Goal: Task Accomplishment & Management: Manage account settings

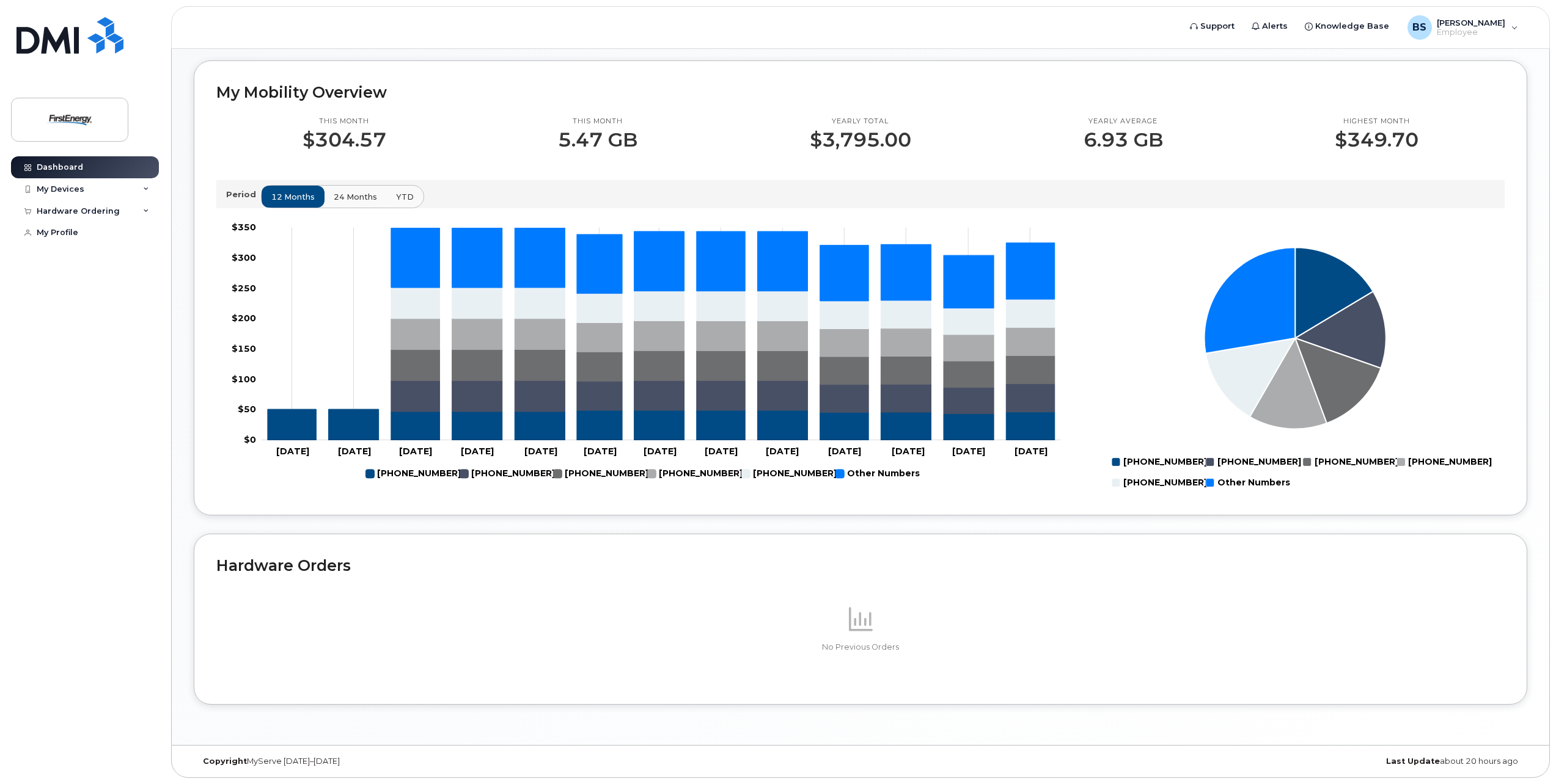
scroll to position [400, 0]
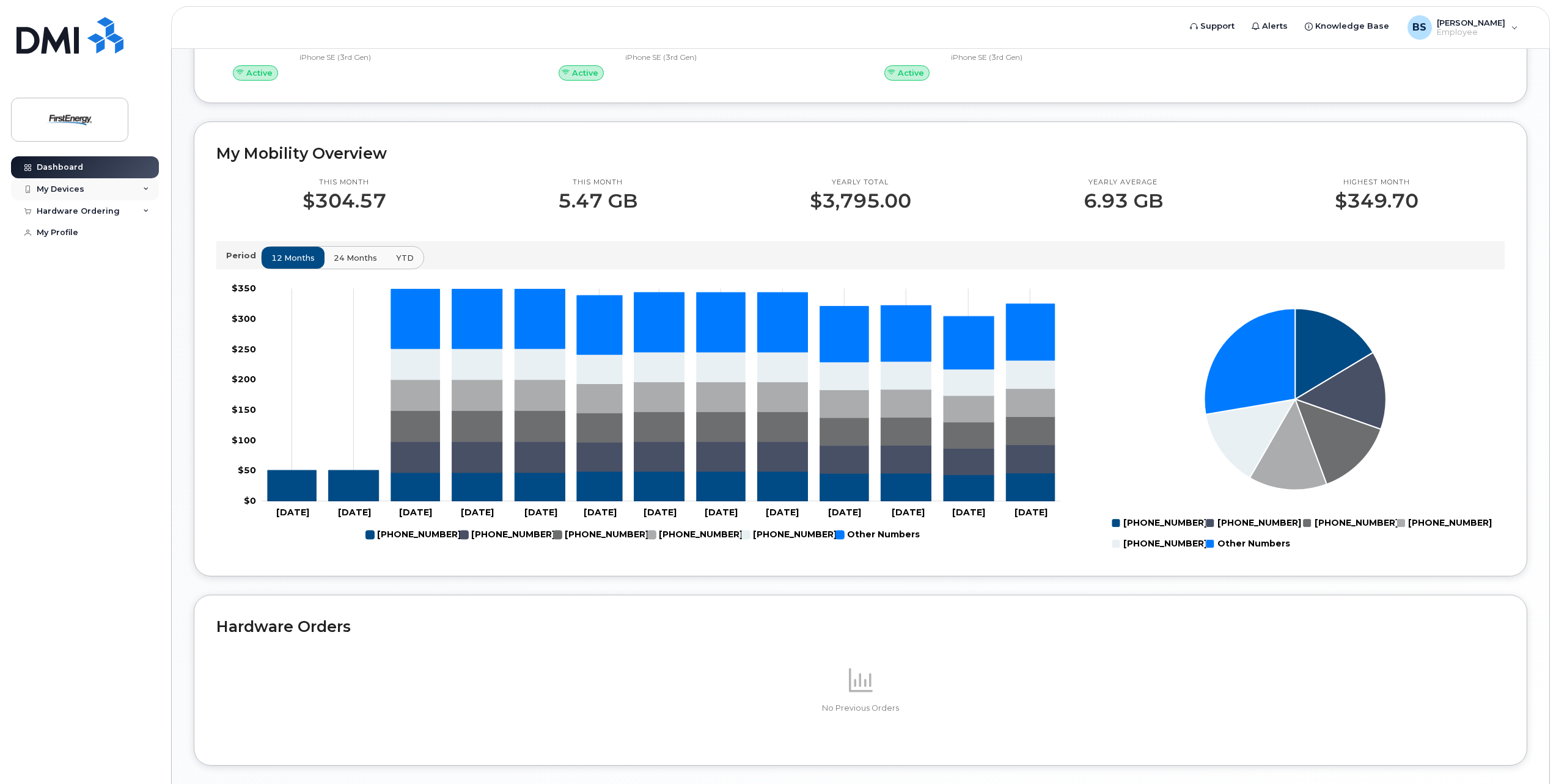
click at [76, 187] on div "My Devices" at bounding box center [60, 189] width 48 height 10
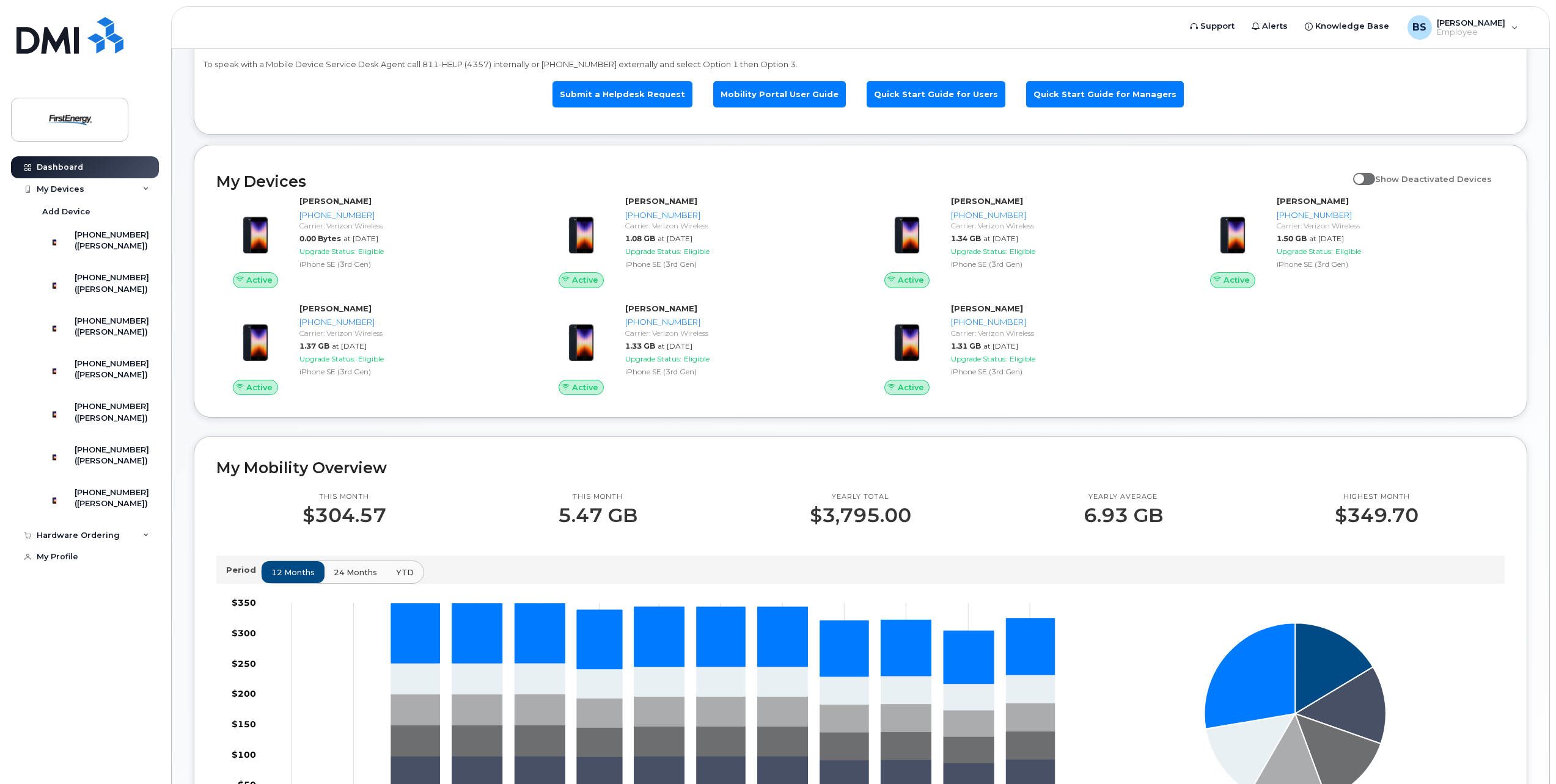
scroll to position [0, 0]
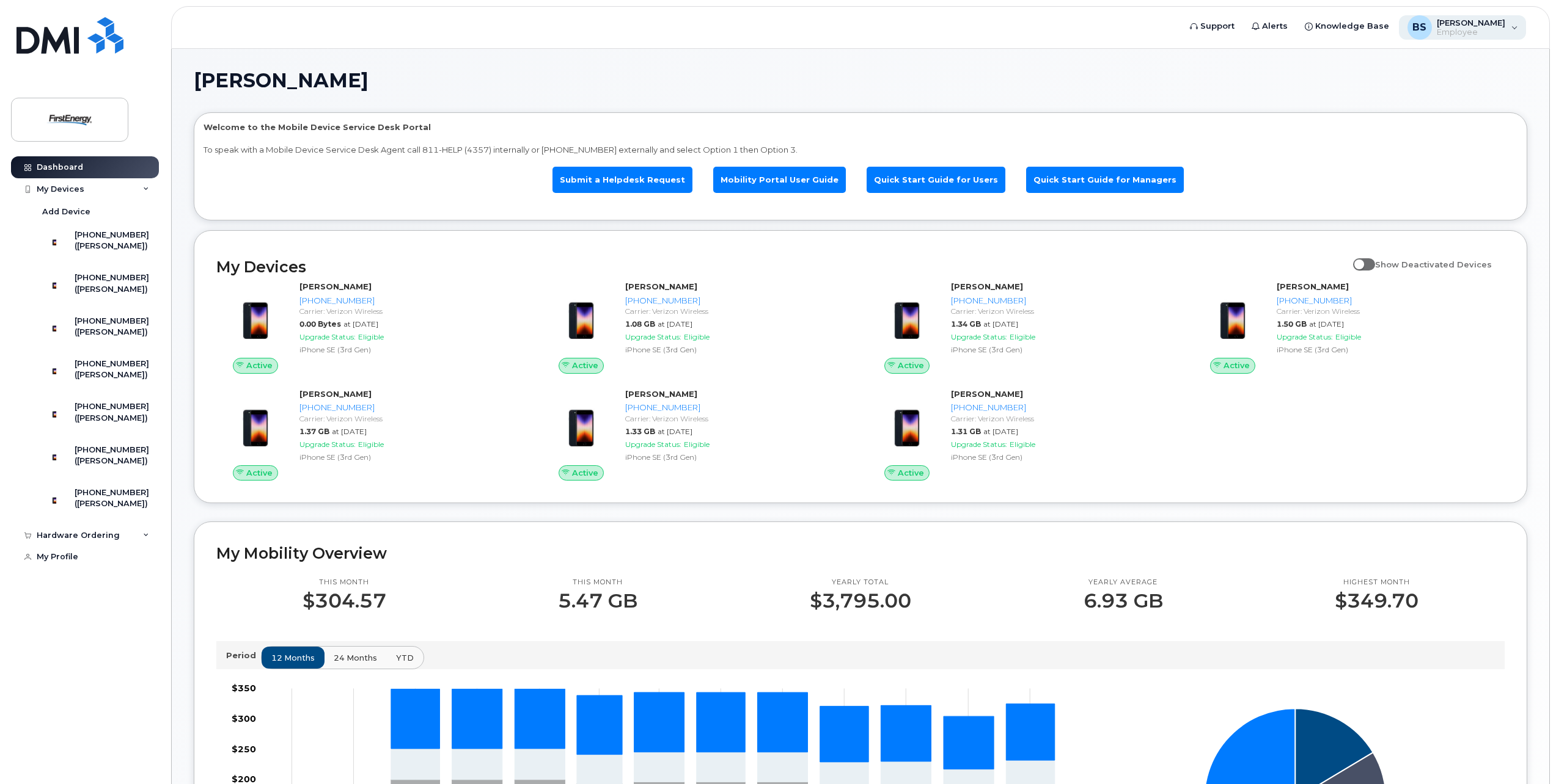
click at [1508, 27] on div "BS [PERSON_NAME] L Employee" at bounding box center [1462, 27] width 128 height 24
click at [1208, 73] on h1 "[PERSON_NAME]" at bounding box center [857, 81] width 1327 height 20
click at [625, 179] on link "Submit a Helpdesk Request" at bounding box center [622, 179] width 140 height 26
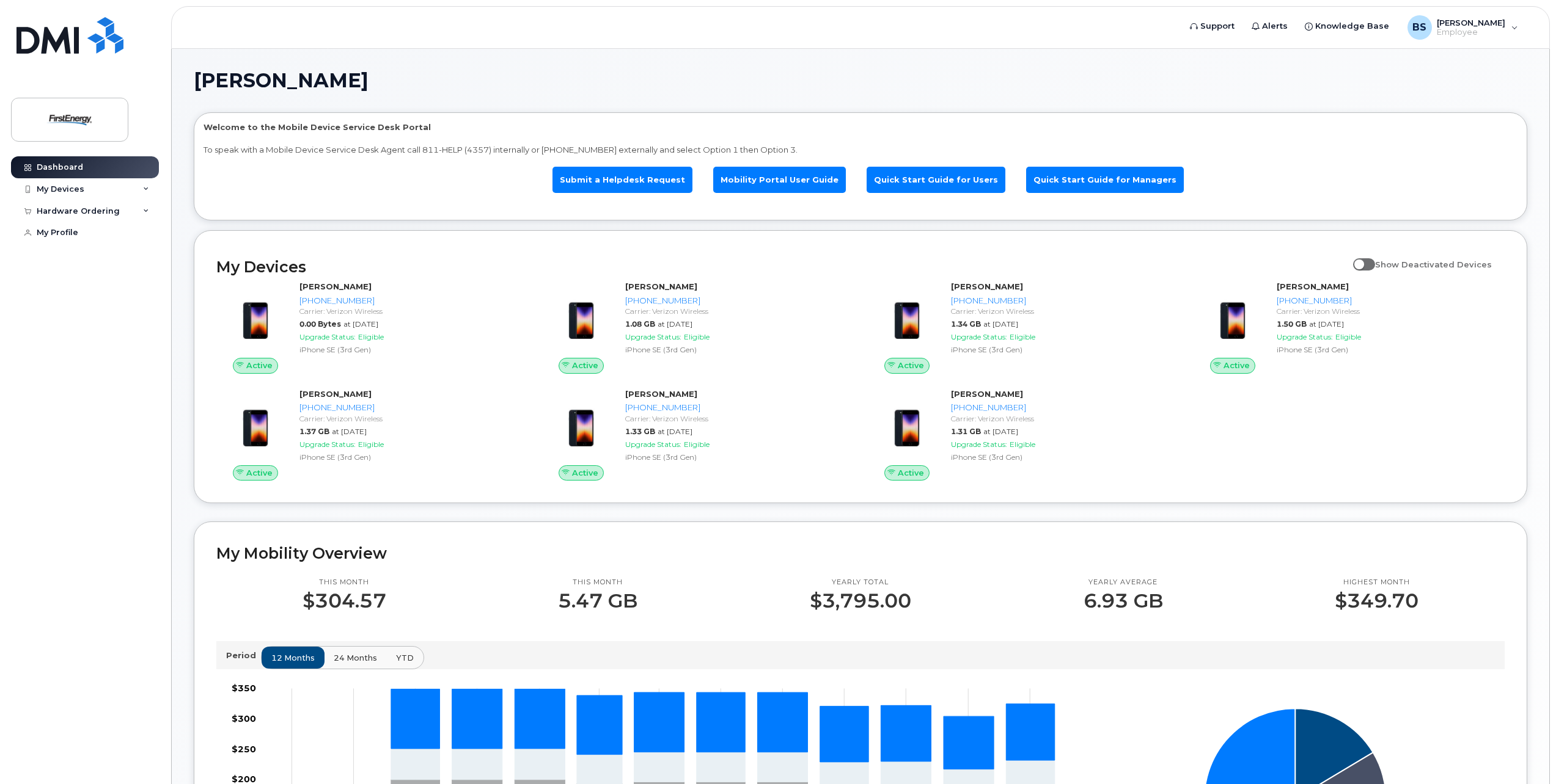
click at [1368, 264] on span at bounding box center [1364, 264] width 22 height 12
click at [1363, 263] on input "Show Deactivated Devices" at bounding box center [1358, 257] width 10 height 10
checkbox input "true"
